Goal: Task Accomplishment & Management: Complete application form

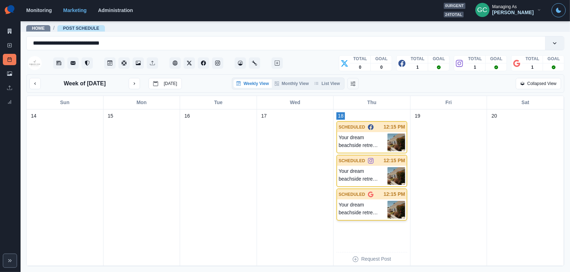
scroll to position [0, 0]
click at [377, 137] on p "Your dream beachside retreat is here at Fireside Inn. 🌊 Book your fall escape t…" at bounding box center [362, 143] width 49 height 18
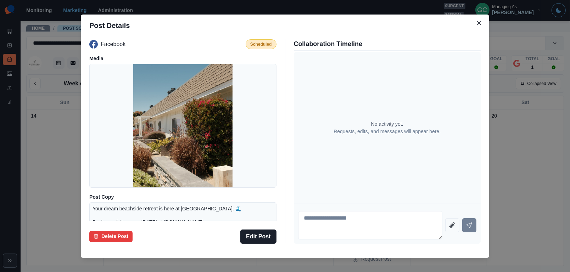
scroll to position [8, 0]
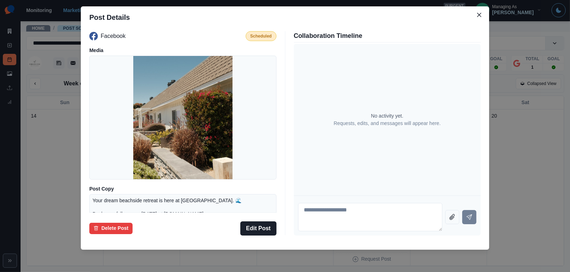
click at [52, 178] on div "Post Details Facebook Scheduled Media Post Copy Your dream beachside retreat is…" at bounding box center [285, 136] width 570 height 272
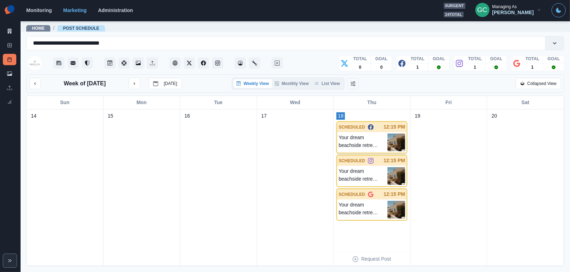
click at [350, 141] on p "Your dream beachside retreat is here at [GEOGRAPHIC_DATA]. 🌊 Book your fall esc…" at bounding box center [362, 143] width 49 height 18
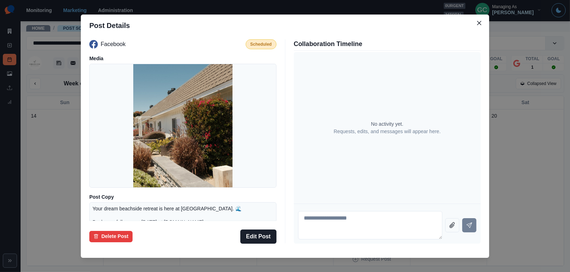
click at [62, 124] on div "Post Details Facebook Scheduled Media Post Copy Your dream beachside retreat is…" at bounding box center [285, 136] width 570 height 272
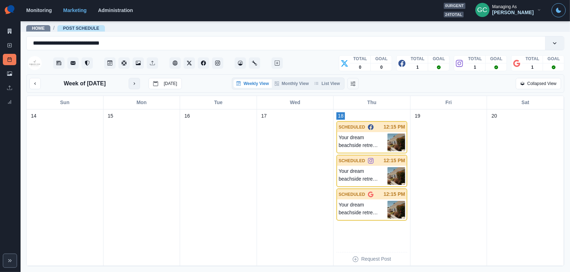
click at [137, 83] on icon "next month" at bounding box center [134, 83] width 5 height 5
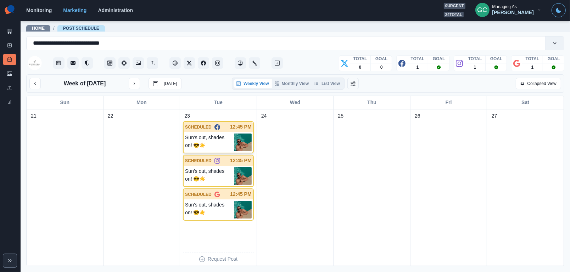
click at [232, 140] on p "Sun's out, shades on! 😎☀️" at bounding box center [209, 143] width 49 height 18
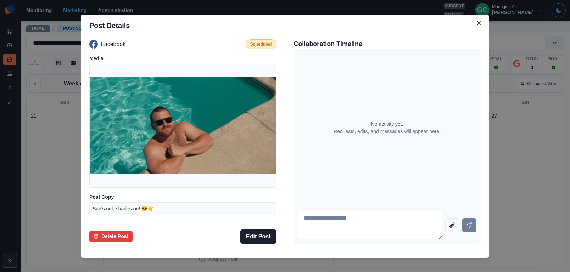
click at [67, 152] on div "Post Details Facebook Scheduled Media Post Copy Sun's out, shades on! 😎☀️ Sched…" at bounding box center [285, 136] width 570 height 272
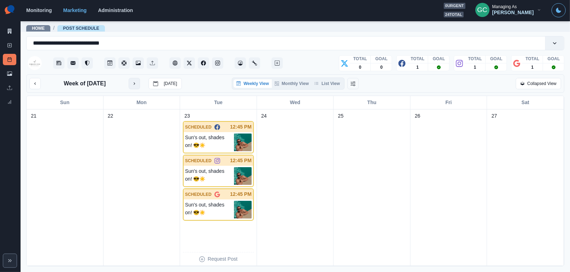
click at [140, 84] on button "next month" at bounding box center [134, 83] width 11 height 11
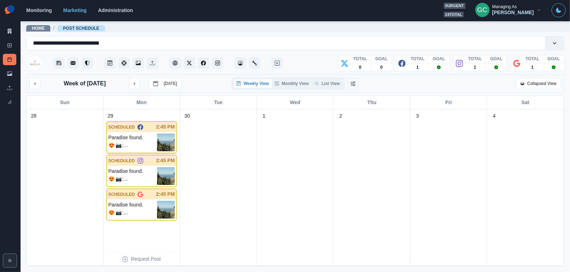
click at [169, 136] on img at bounding box center [166, 143] width 18 height 18
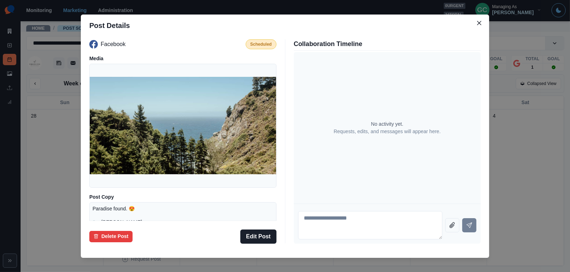
click at [45, 147] on div "Post Details Facebook Scheduled Media Post Copy Paradise found. 😍 📷: Jen Wertma…" at bounding box center [285, 136] width 570 height 272
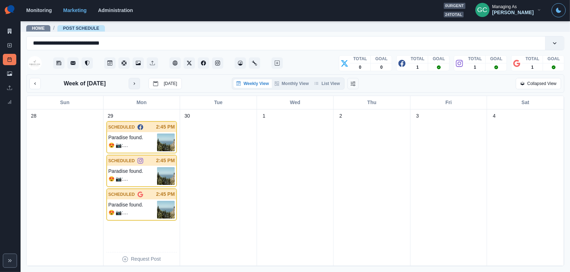
click at [131, 84] on button "next month" at bounding box center [134, 83] width 11 height 11
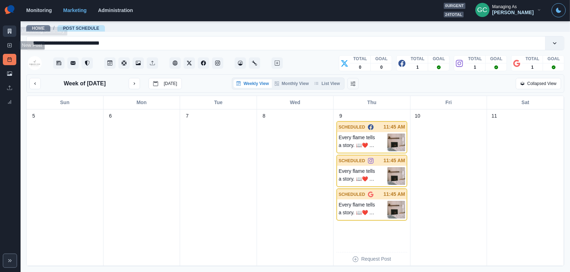
click at [7, 31] on icon at bounding box center [9, 31] width 5 height 5
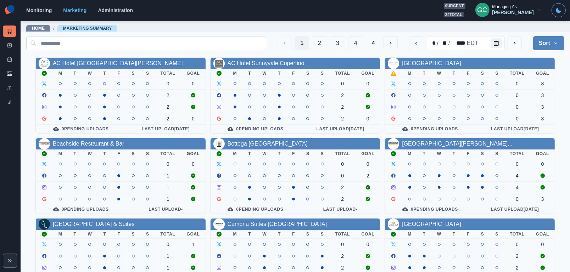
click at [173, 41] on input at bounding box center [146, 43] width 240 height 14
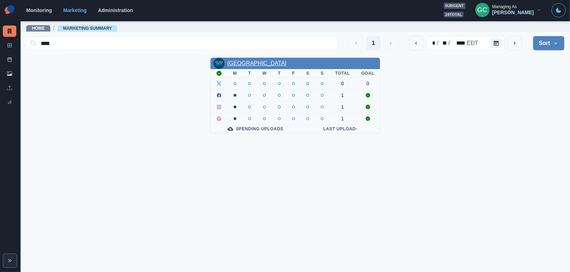
type input "****"
click at [249, 61] on link "Golden Sails Hotel" at bounding box center [257, 63] width 59 height 6
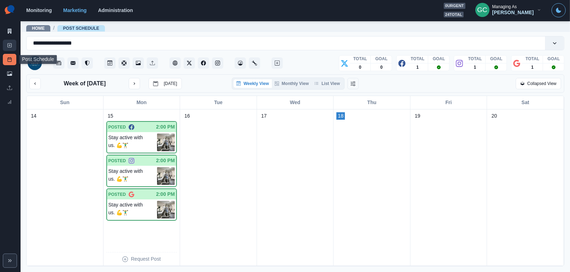
click at [9, 49] on link "New Post" at bounding box center [9, 45] width 13 height 11
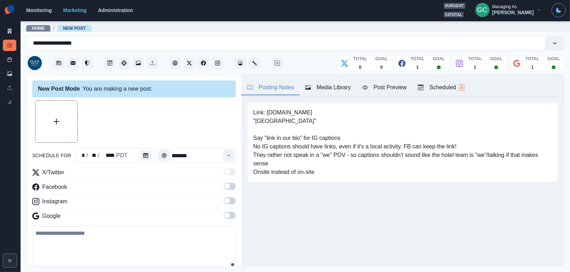
click at [464, 86] on span "3" at bounding box center [461, 87] width 5 height 6
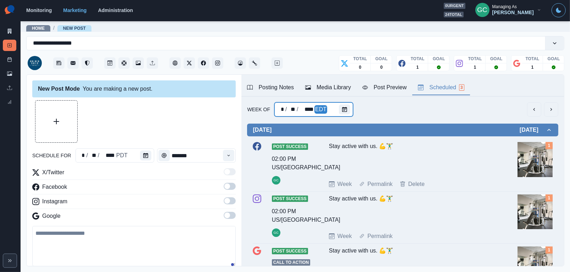
click at [343, 115] on div at bounding box center [346, 109] width 14 height 14
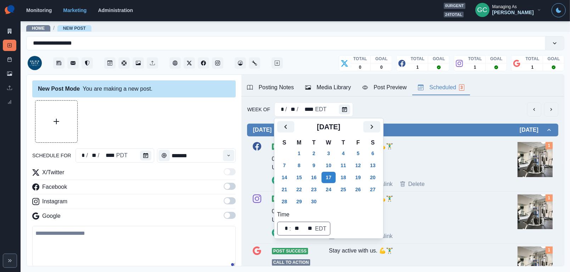
click at [421, 107] on div "Week Of * / ** / **** EDT" at bounding box center [402, 109] width 311 height 14
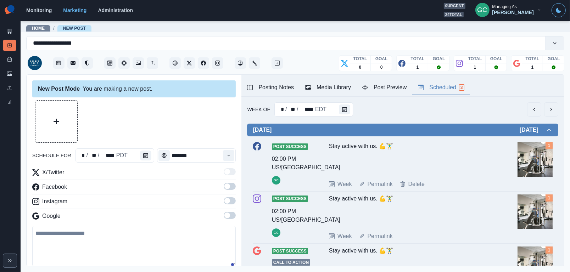
click at [421, 107] on div "Week Of * / ** / **** EDT" at bounding box center [402, 109] width 311 height 14
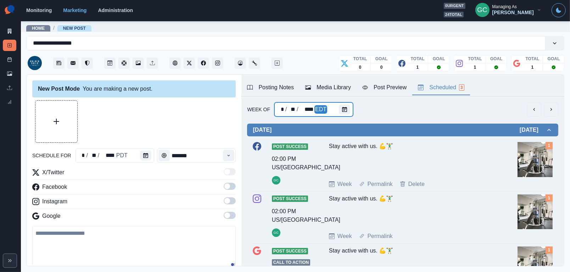
click at [351, 108] on div at bounding box center [346, 109] width 14 height 14
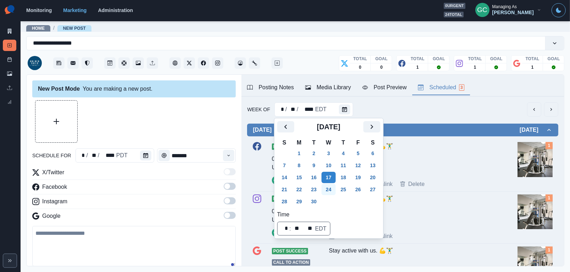
click at [326, 190] on button "24" at bounding box center [328, 189] width 14 height 11
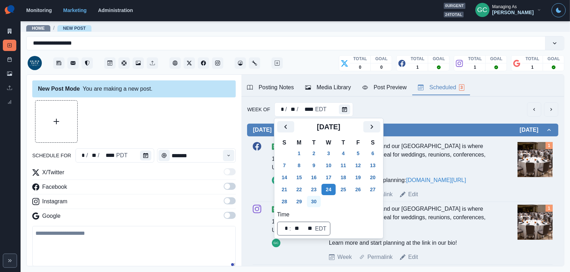
click at [314, 200] on button "30" at bounding box center [314, 201] width 14 height 11
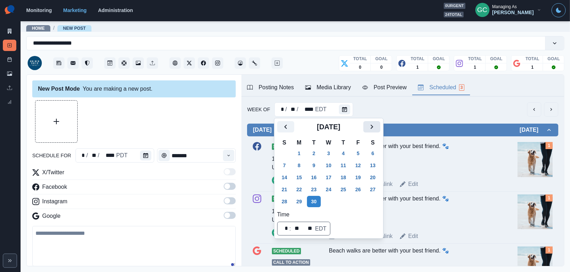
click at [380, 127] on button "Next" at bounding box center [371, 126] width 17 height 11
click at [295, 167] on button "6" at bounding box center [299, 165] width 14 height 11
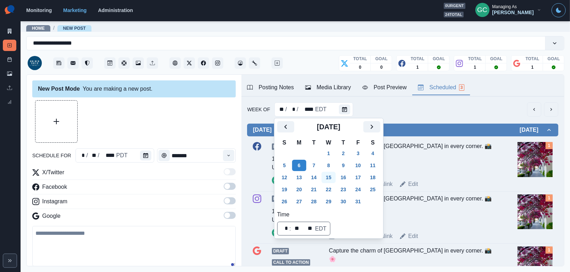
click at [331, 182] on button "15" at bounding box center [328, 177] width 14 height 11
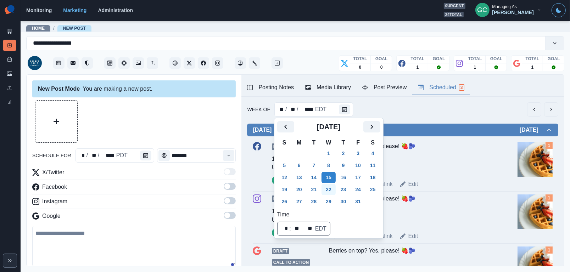
click at [327, 189] on button "22" at bounding box center [328, 189] width 14 height 11
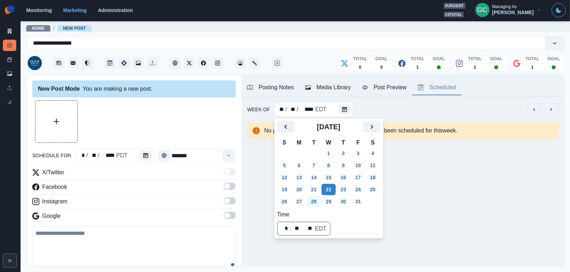
click at [318, 198] on button "28" at bounding box center [314, 201] width 14 height 11
click at [313, 161] on button "7" at bounding box center [314, 165] width 14 height 11
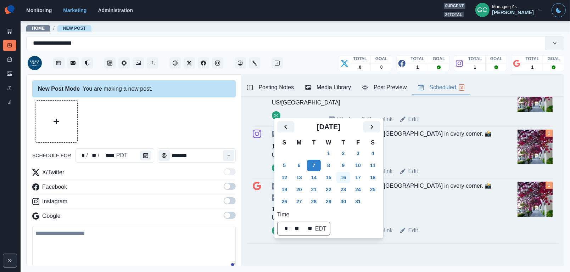
click at [341, 176] on button "16" at bounding box center [343, 177] width 14 height 11
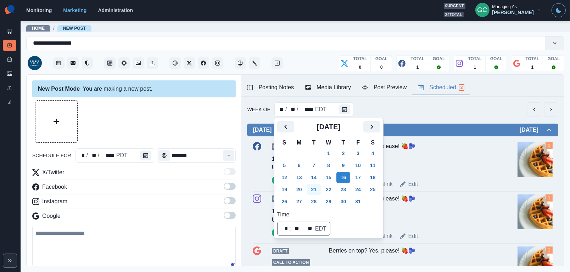
click at [308, 191] on tr "19 20 21 22 23 24 25" at bounding box center [328, 190] width 103 height 12
click at [297, 189] on button "20" at bounding box center [299, 189] width 14 height 11
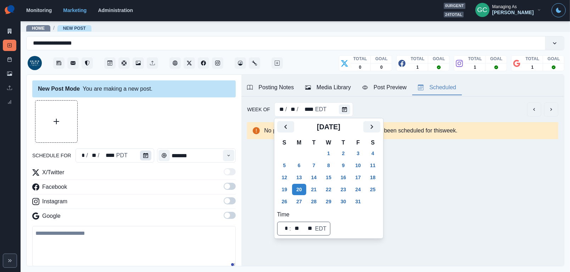
click at [143, 156] on icon "Calendar" at bounding box center [145, 155] width 5 height 5
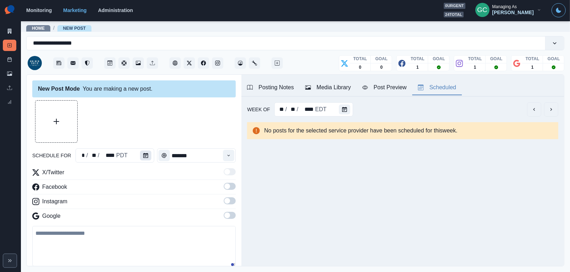
click at [143, 156] on icon "Calendar" at bounding box center [145, 155] width 5 height 5
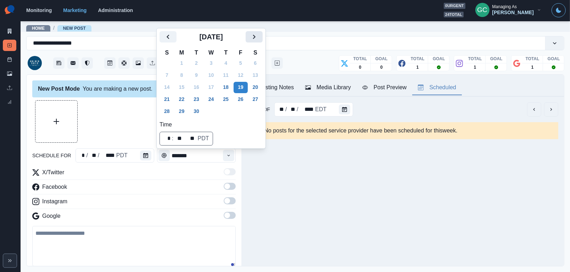
click at [257, 36] on icon "Next" at bounding box center [254, 37] width 9 height 9
click at [185, 102] on button "20" at bounding box center [182, 99] width 14 height 11
click at [230, 154] on icon "Time" at bounding box center [228, 155] width 5 height 5
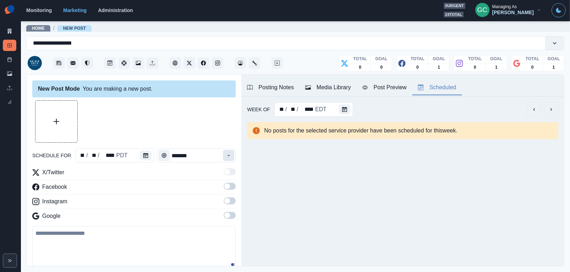
click at [230, 154] on icon "Time" at bounding box center [228, 155] width 5 height 5
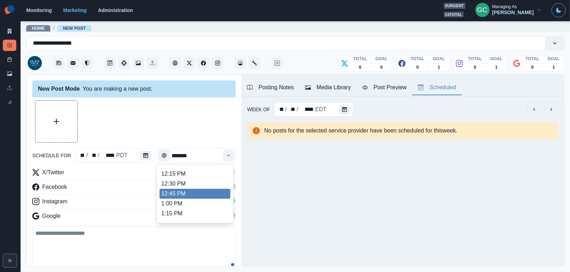
scroll to position [167, 0]
click at [213, 199] on li "12:45 PM" at bounding box center [194, 194] width 71 height 10
type input "********"
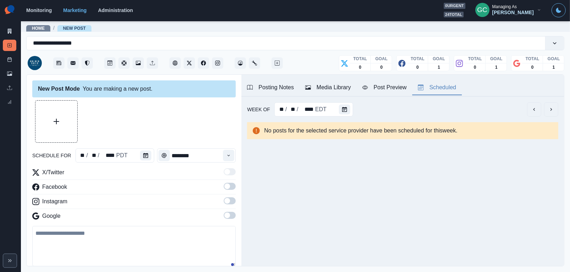
click at [230, 219] on span at bounding box center [230, 215] width 12 height 7
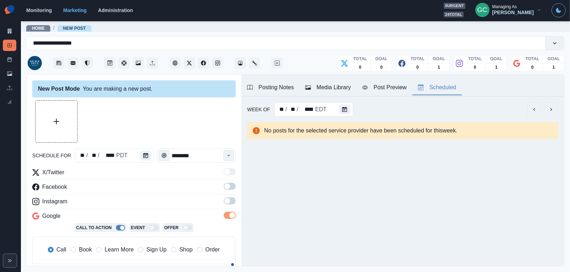
click at [230, 206] on label at bounding box center [230, 202] width 12 height 11
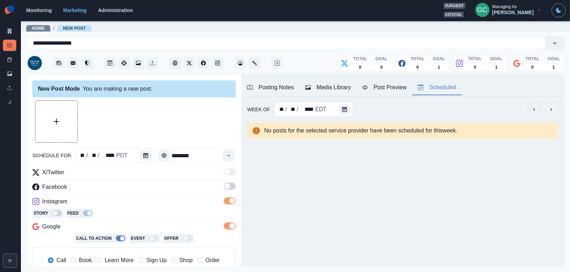
click at [231, 186] on span at bounding box center [230, 186] width 12 height 7
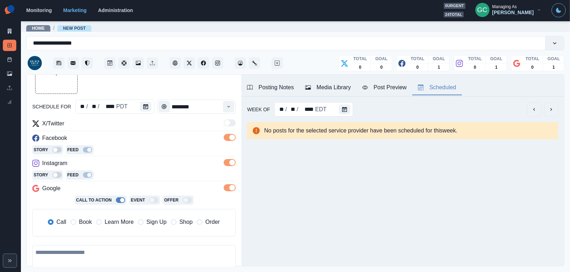
scroll to position [62, 0]
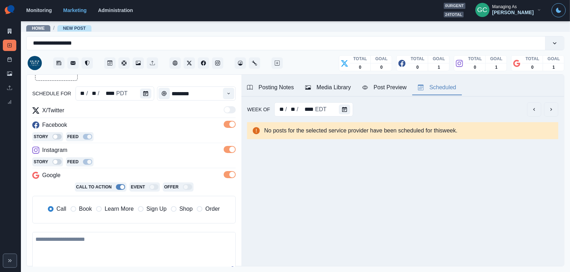
click at [127, 207] on span "Learn More" at bounding box center [119, 209] width 29 height 9
click at [346, 90] on div "Media Library" at bounding box center [328, 87] width 46 height 9
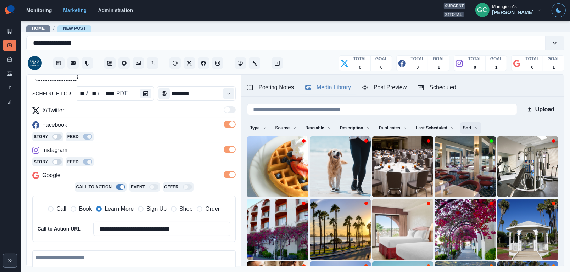
click at [471, 124] on button "Sort" at bounding box center [470, 127] width 21 height 11
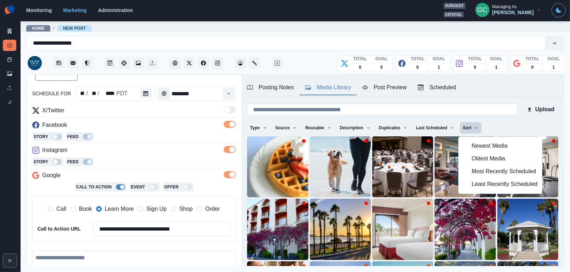
click at [472, 189] on span "Least Recently Scheduled" at bounding box center [505, 184] width 66 height 9
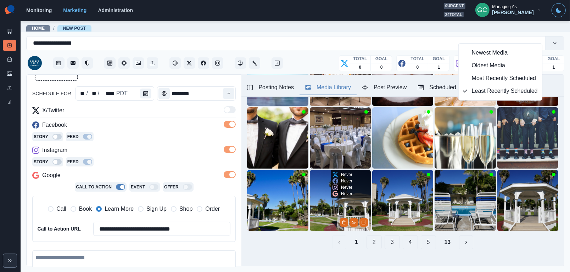
scroll to position [93, 0]
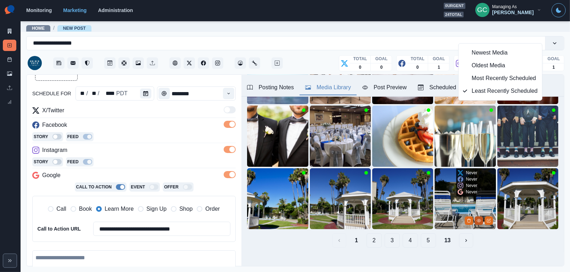
click at [477, 219] on icon "View Media" at bounding box center [479, 220] width 4 height 3
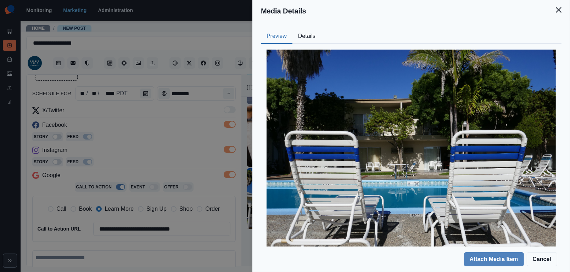
click at [310, 37] on button "Details" at bounding box center [306, 36] width 29 height 15
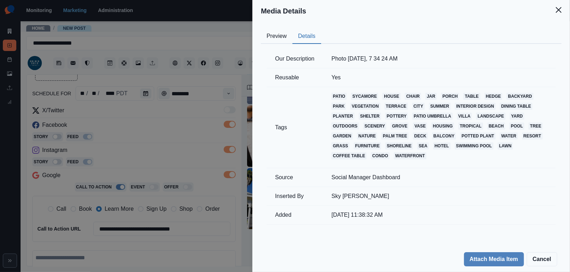
click at [274, 37] on button "Preview" at bounding box center [277, 36] width 32 height 15
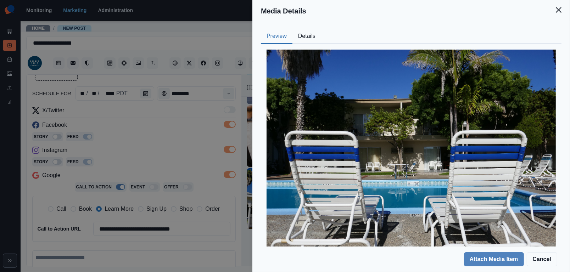
click at [226, 109] on div "Media Details Preview Details Our Description Photo Jun 27, 7 34 24 AM Reusable…" at bounding box center [285, 136] width 570 height 272
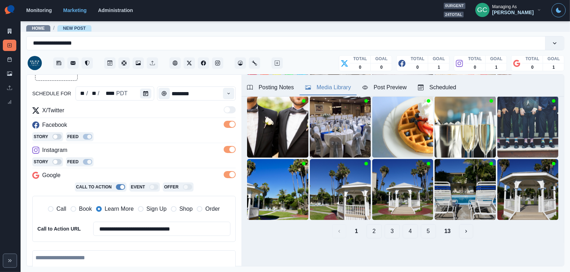
scroll to position [102, 0]
